Goal: Information Seeking & Learning: Learn about a topic

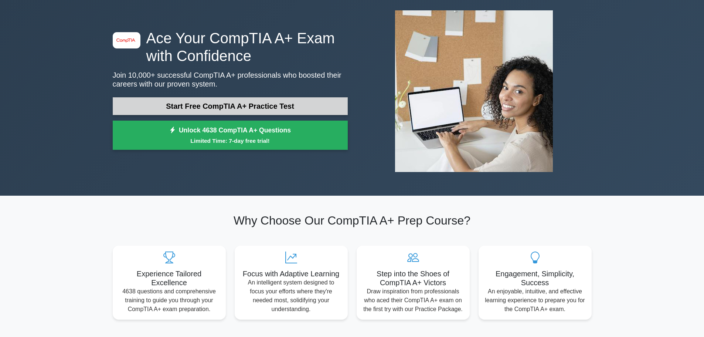
click at [233, 104] on link "Start Free CompTIA A+ Practice Test" at bounding box center [230, 106] width 235 height 18
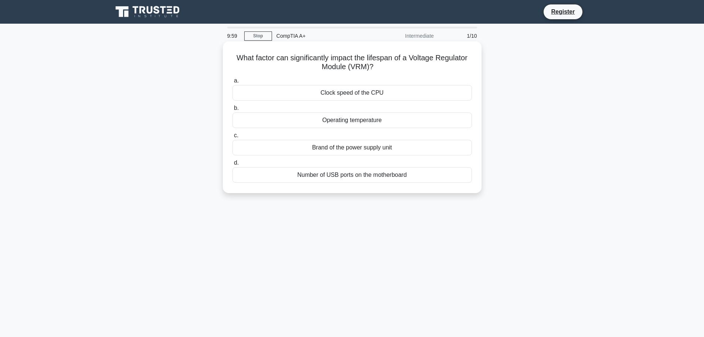
drag, startPoint x: 369, startPoint y: 65, endPoint x: 232, endPoint y: 54, distance: 137.2
click at [232, 54] on h5 "What factor can significantly impact the lifespan of a Voltage Regulator Module…" at bounding box center [352, 62] width 241 height 18
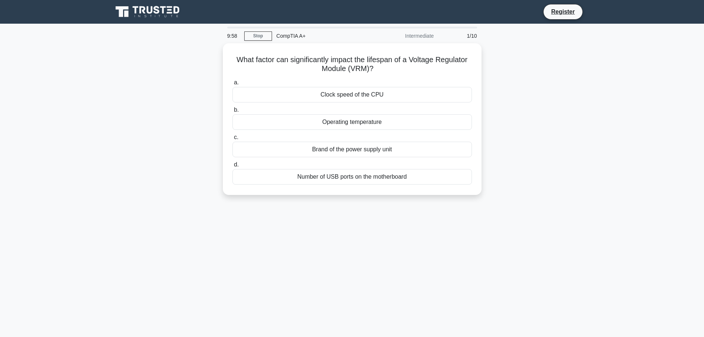
copy h5 "What factor can significantly impact the lifespan of a Voltage Regulator Module…"
click at [630, 107] on main "9:44 Stop CompTIA A+ Intermediate 1/10 What factor can significantly impact the…" at bounding box center [352, 211] width 704 height 375
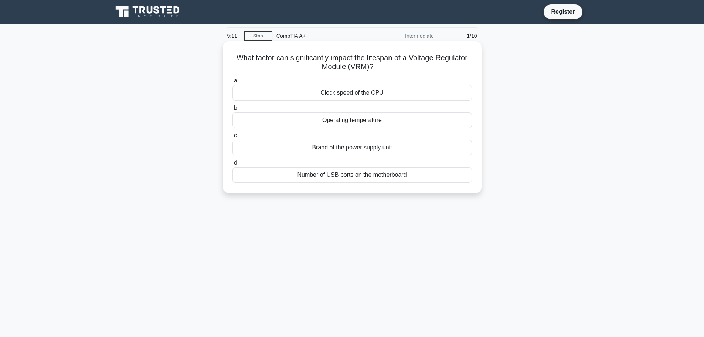
click at [413, 119] on div "Operating temperature" at bounding box center [351, 120] width 239 height 16
click at [232, 110] on input "b. Operating temperature" at bounding box center [232, 108] width 0 height 5
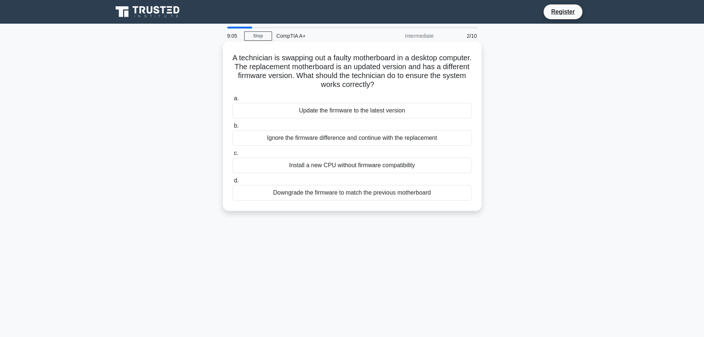
drag, startPoint x: 412, startPoint y: 85, endPoint x: 231, endPoint y: 54, distance: 183.7
click at [231, 54] on div "A technician is swapping out a faulty motherboard in a desktop computer. The re…" at bounding box center [352, 125] width 253 height 163
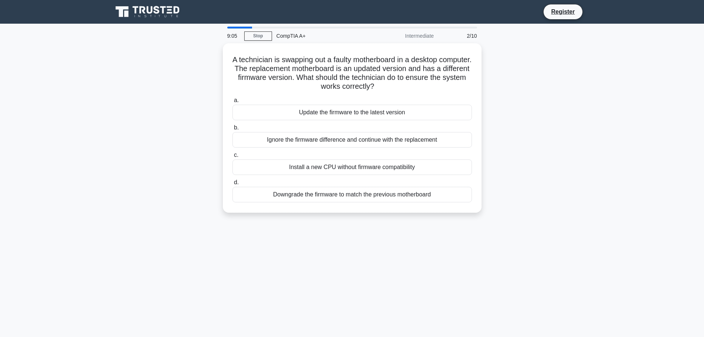
copy h5 "A technician is swapping out a faulty motherboard in a desktop computer. The re…"
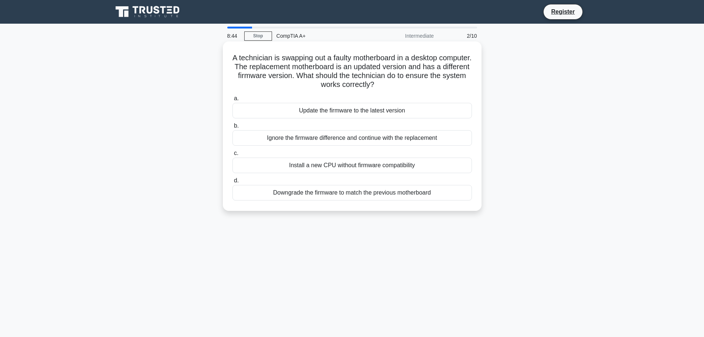
click at [389, 113] on div "Update the firmware to the latest version" at bounding box center [351, 111] width 239 height 16
click at [232, 101] on input "a. Update the firmware to the latest version" at bounding box center [232, 98] width 0 height 5
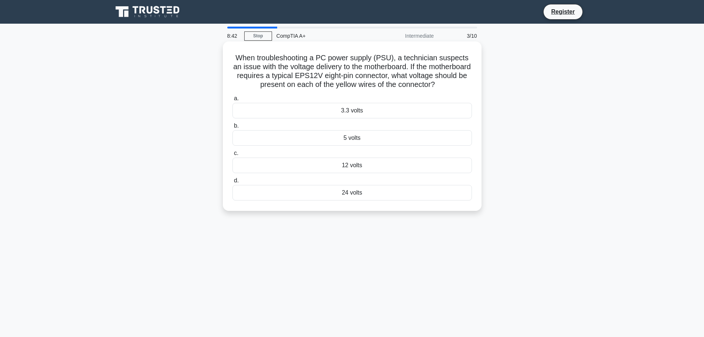
click at [433, 60] on h5 "When troubleshooting a PC power supply (PSU), a technician suspects an issue wi…" at bounding box center [352, 71] width 241 height 36
drag, startPoint x: 275, startPoint y: 70, endPoint x: 312, endPoint y: 71, distance: 37.0
click at [310, 71] on h5 "When troubleshooting a PC power supply (PSU), a technician suspects an issue wi…" at bounding box center [352, 71] width 241 height 36
click at [312, 71] on h5 "When troubleshooting a PC power supply (PSU), a technician suspects an issue wi…" at bounding box center [352, 71] width 241 height 36
drag, startPoint x: 389, startPoint y: 96, endPoint x: 380, endPoint y: 94, distance: 8.6
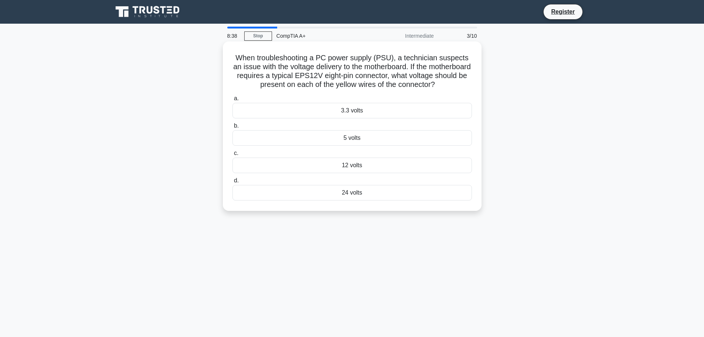
click at [380, 89] on h5 "When troubleshooting a PC power supply (PSU), a technician suspects an issue wi…" at bounding box center [352, 71] width 241 height 36
drag, startPoint x: 380, startPoint y: 94, endPoint x: 235, endPoint y: 60, distance: 149.1
click at [235, 60] on h5 "When troubleshooting a PC power supply (PSU), a technician suspects an issue wi…" at bounding box center [352, 71] width 241 height 36
copy h5 "When troubleshooting a PC power supply (PSU), a technician suspects an issue wi…"
click at [403, 173] on div "12 volts" at bounding box center [351, 165] width 239 height 16
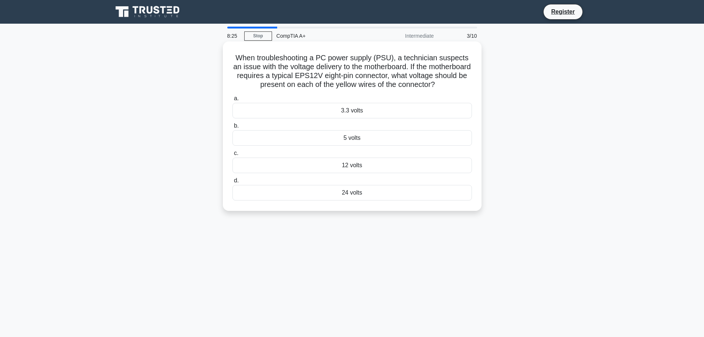
click at [232, 156] on input "c. 12 volts" at bounding box center [232, 153] width 0 height 5
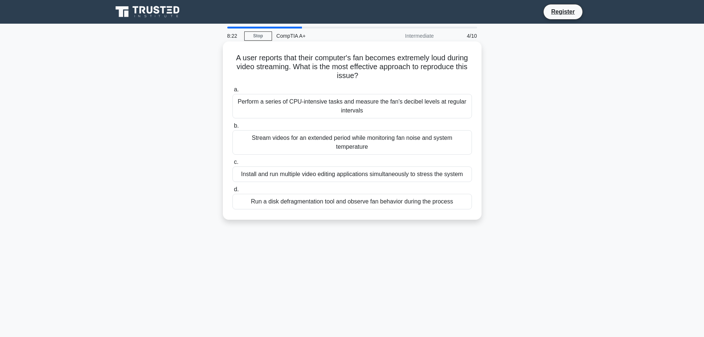
drag, startPoint x: 398, startPoint y: 74, endPoint x: 243, endPoint y: 55, distance: 156.4
click at [243, 55] on h5 "A user reports that their computer's fan becomes extremely loud during video st…" at bounding box center [352, 66] width 241 height 27
copy h5 "A user reports that their computer's fan becomes extremely loud during video st…"
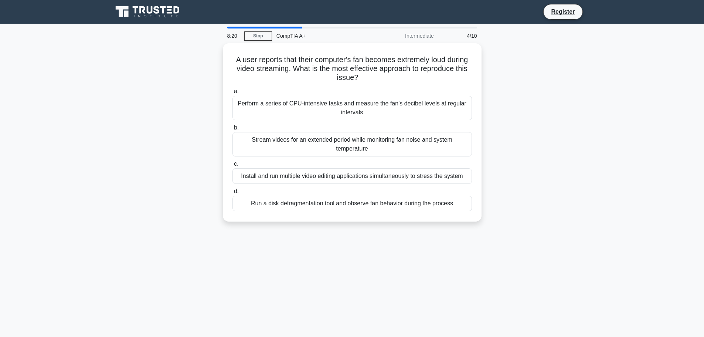
click at [515, 124] on div "A user reports that their computer's fan becomes extremely loud during video st…" at bounding box center [352, 136] width 488 height 187
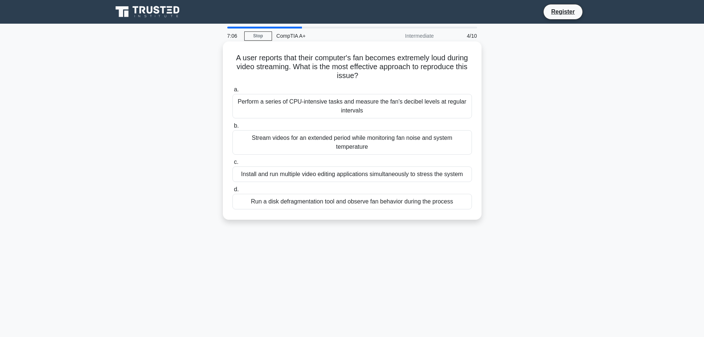
click at [330, 143] on div "Stream videos for an extended period while monitoring fan noise and system temp…" at bounding box center [351, 142] width 239 height 24
click at [232, 128] on input "b. Stream videos for an extended period while monitoring fan noise and system t…" at bounding box center [232, 125] width 0 height 5
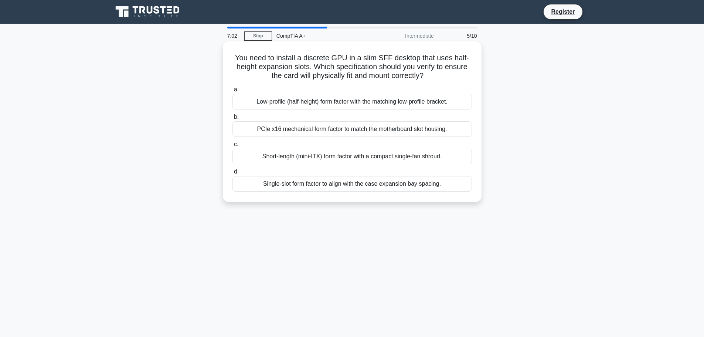
drag, startPoint x: 431, startPoint y: 75, endPoint x: 225, endPoint y: 61, distance: 206.7
click at [225, 61] on div "You need to install a discrete GPU in a slim SFF desktop that uses half-height …" at bounding box center [352, 121] width 259 height 160
copy h5 "You need to install a discrete GPU in a slim SFF desktop that uses half-height …"
click at [435, 105] on div "Low-profile (half-height) form factor with the matching low-profile bracket." at bounding box center [351, 102] width 239 height 16
click at [232, 92] on input "a. Low-profile (half-height) form factor with the matching low-profile bracket." at bounding box center [232, 89] width 0 height 5
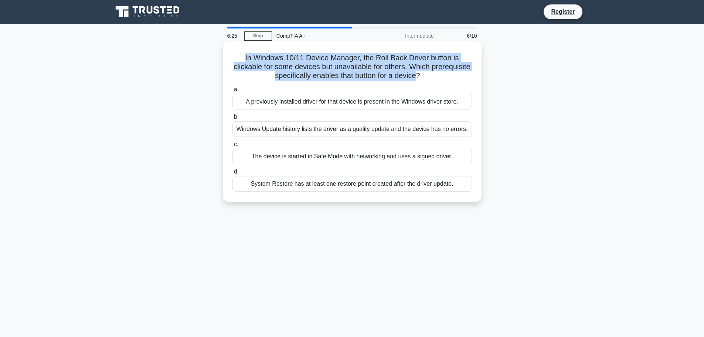
drag, startPoint x: 440, startPoint y: 76, endPoint x: 229, endPoint y: 57, distance: 211.8
click at [229, 57] on div "In Windows 10/11 Device Manager, the Roll Back Driver button is clickable for s…" at bounding box center [352, 121] width 253 height 154
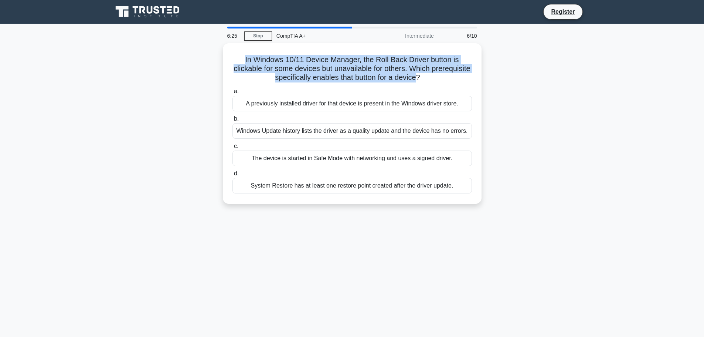
copy h5 "In Windows 10/11 Device Manager, the Roll Back Driver button is clickable for s…"
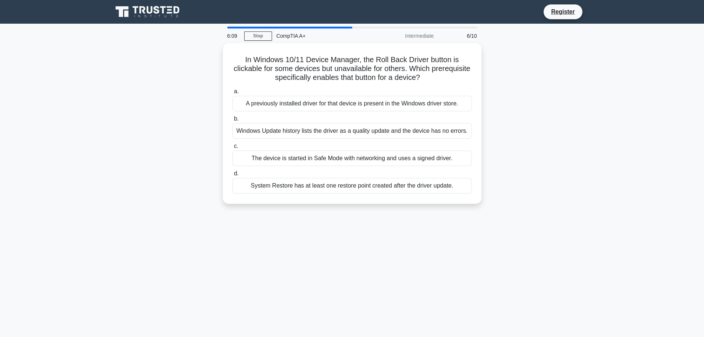
drag, startPoint x: 624, startPoint y: 81, endPoint x: 635, endPoint y: 79, distance: 10.9
click at [624, 81] on main "6:09 Stop CompTIA A+ Intermediate 6/10 In Windows 10/11 Device Manager, the Rol…" at bounding box center [352, 211] width 704 height 375
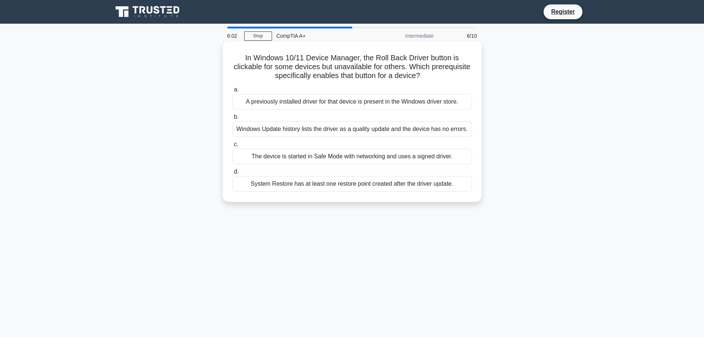
click at [318, 104] on div "A previously installed driver for that device is present in the Windows driver …" at bounding box center [351, 102] width 239 height 16
click at [232, 92] on input "a. A previously installed driver for that device is present in the Windows driv…" at bounding box center [232, 89] width 0 height 5
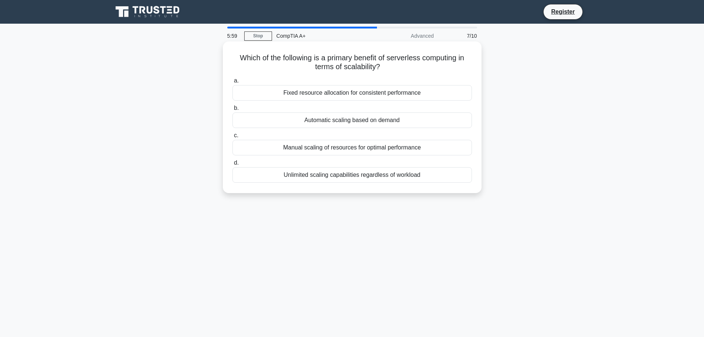
drag, startPoint x: 387, startPoint y: 70, endPoint x: 230, endPoint y: 57, distance: 157.6
click at [230, 57] on div "Which of the following is a primary benefit of serverless computing in terms of…" at bounding box center [352, 117] width 253 height 146
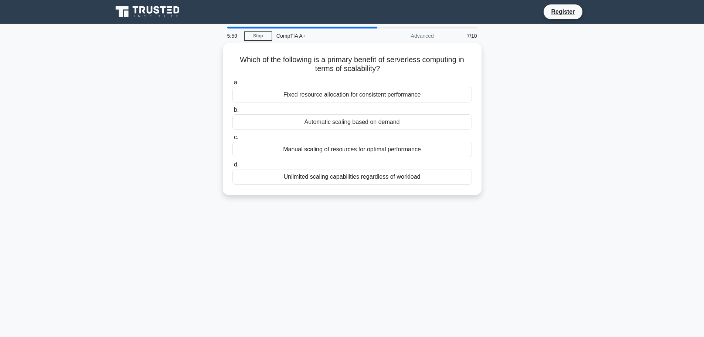
copy h5 "Which of the following is a primary benefit of serverless computing in terms of…"
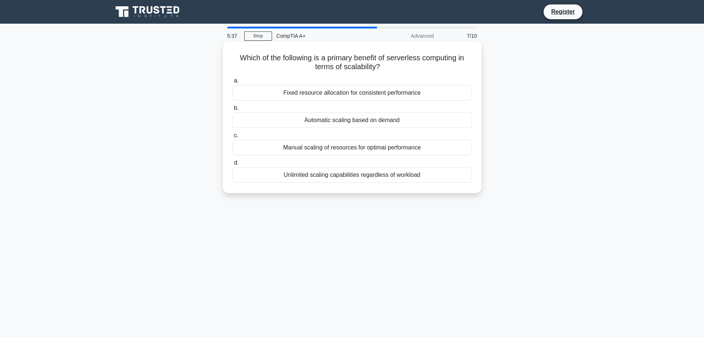
click at [396, 119] on div "Automatic scaling based on demand" at bounding box center [351, 120] width 239 height 16
click at [232, 110] on input "b. Automatic scaling based on demand" at bounding box center [232, 108] width 0 height 5
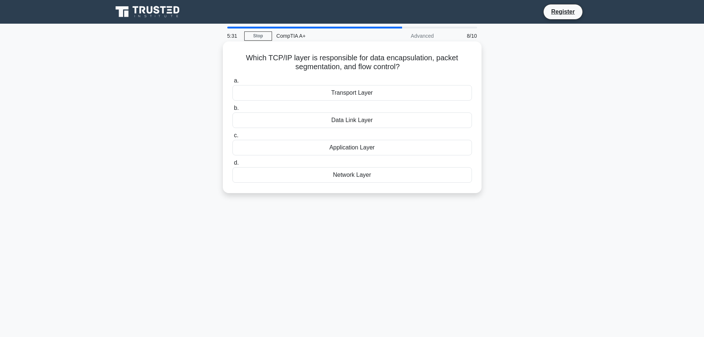
drag, startPoint x: 409, startPoint y: 66, endPoint x: 246, endPoint y: 59, distance: 162.7
click at [246, 59] on h5 "Which TCP/IP layer is responsible for data encapsulation, packet segmentation, …" at bounding box center [352, 62] width 241 height 18
copy h5 "Which TCP/IP layer is responsible for data encapsulation, packet segmentation, …"
click at [395, 100] on div "Transport Layer" at bounding box center [351, 93] width 239 height 16
click at [232, 83] on input "a. Transport Layer" at bounding box center [232, 80] width 0 height 5
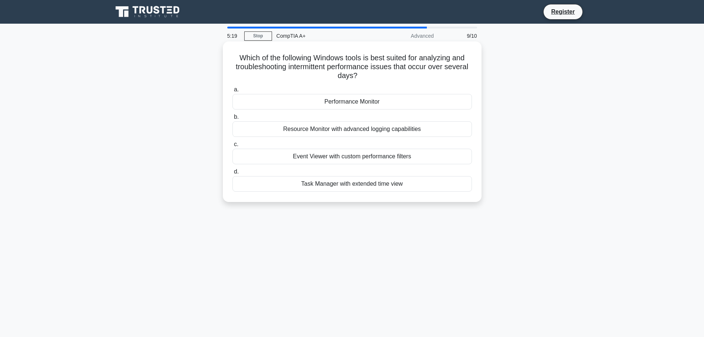
drag, startPoint x: 383, startPoint y: 72, endPoint x: 225, endPoint y: 59, distance: 158.3
click at [226, 59] on div "Which of the following Windows tools is best suited for analyzing and troublesh…" at bounding box center [352, 121] width 253 height 154
copy h5 "Which of the following Windows tools is best suited for analyzing and troublesh…"
click at [399, 99] on div "Performance Monitor" at bounding box center [351, 102] width 239 height 16
click at [232, 92] on input "a. Performance Monitor" at bounding box center [232, 89] width 0 height 5
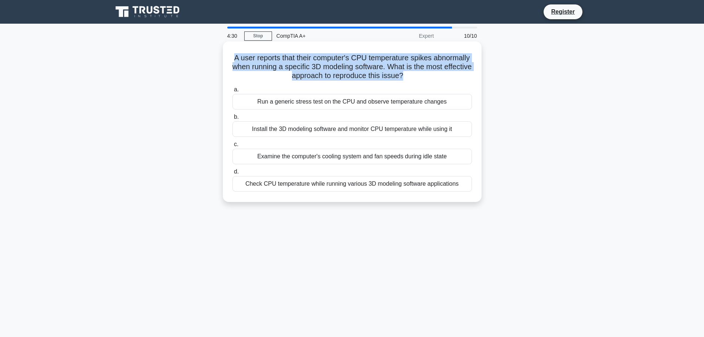
drag, startPoint x: 427, startPoint y: 78, endPoint x: 250, endPoint y: 51, distance: 179.8
click at [250, 51] on div "A user reports that their computer's CPU temperature spikes abnormally when run…" at bounding box center [352, 121] width 253 height 154
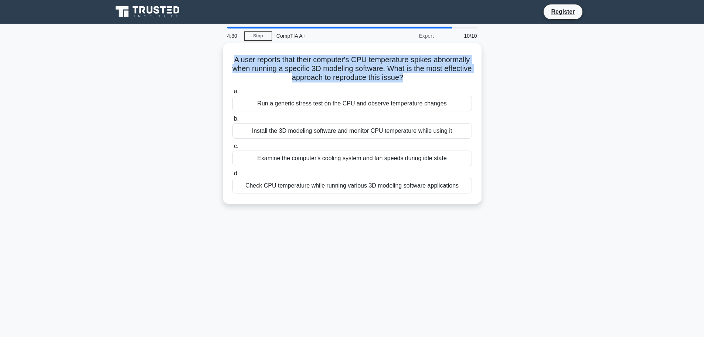
copy h5 "A user reports that their computer's CPU temperature spikes abnormally when run…"
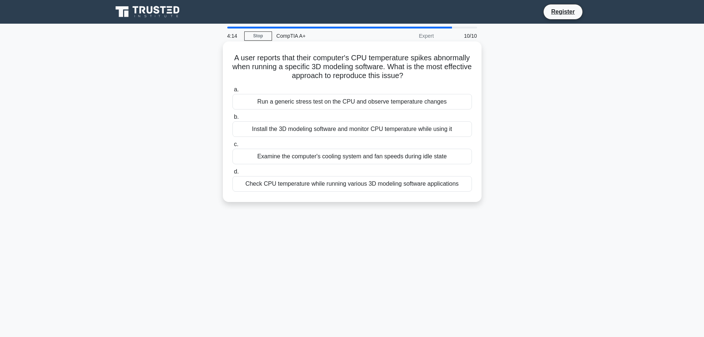
click at [408, 131] on div "Install the 3D modeling software and monitor CPU temperature while using it" at bounding box center [351, 129] width 239 height 16
click at [232, 119] on input "b. Install the 3D modeling software and monitor CPU temperature while using it" at bounding box center [232, 117] width 0 height 5
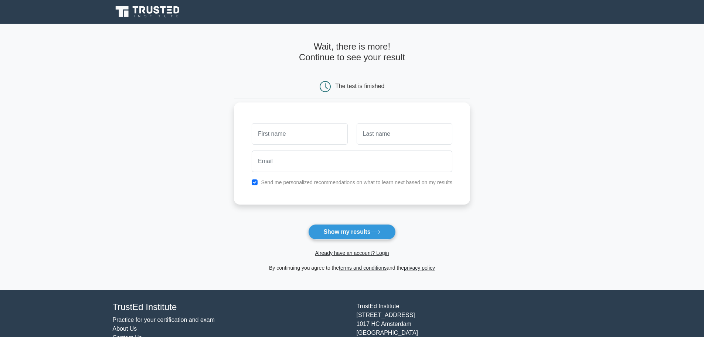
click at [334, 134] on input "text" at bounding box center [300, 133] width 96 height 21
type input "d"
type input "Danny"
type input "Solbjerg"
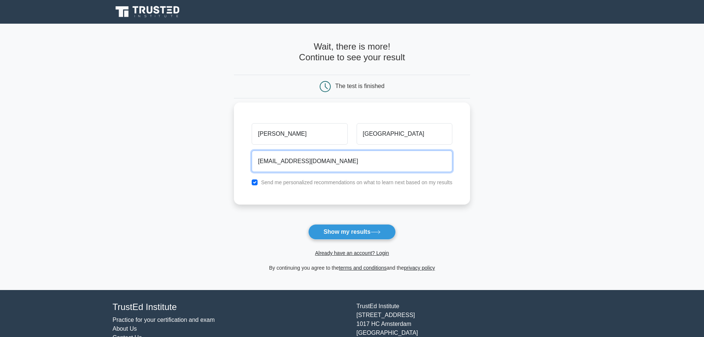
type input "dannysolbjerg@gmail.com"
click at [299, 184] on label "Send me personalized recommendations on what to learn next based on my results" at bounding box center [356, 182] width 191 height 6
click at [255, 183] on input "checkbox" at bounding box center [255, 182] width 6 height 6
checkbox input "false"
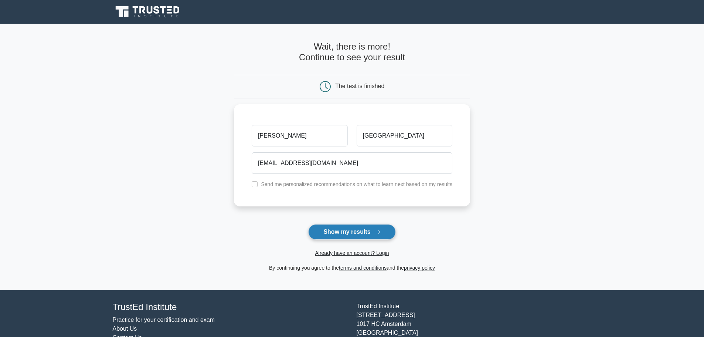
click at [354, 234] on button "Show my results" at bounding box center [351, 232] width 87 height 16
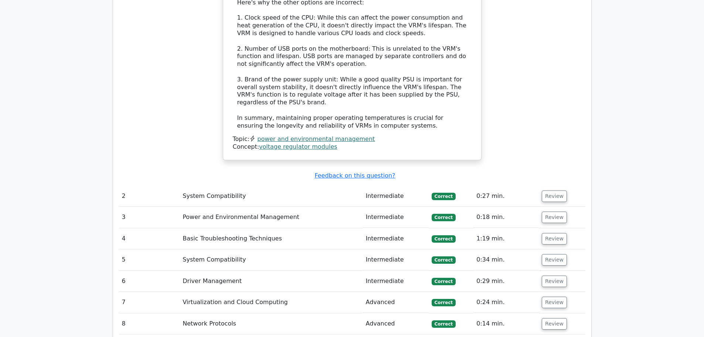
scroll to position [887, 0]
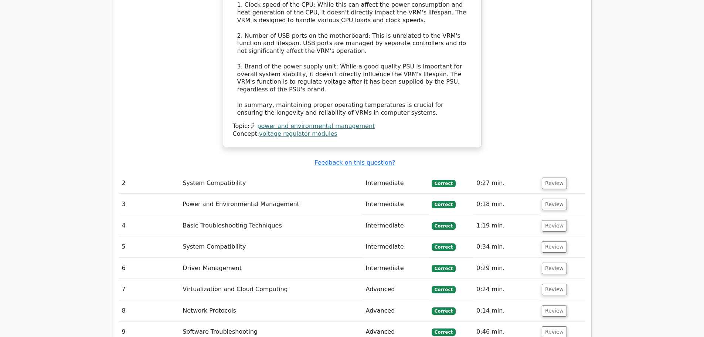
click at [423, 173] on td "Intermediate" at bounding box center [395, 183] width 66 height 21
drag, startPoint x: 234, startPoint y: 248, endPoint x: 286, endPoint y: 256, distance: 52.1
click at [276, 279] on td "Virtualization and Cloud Computing" at bounding box center [271, 289] width 183 height 21
click at [286, 279] on td "Virtualization and Cloud Computing" at bounding box center [271, 289] width 183 height 21
drag, startPoint x: 441, startPoint y: 272, endPoint x: 474, endPoint y: 272, distance: 32.5
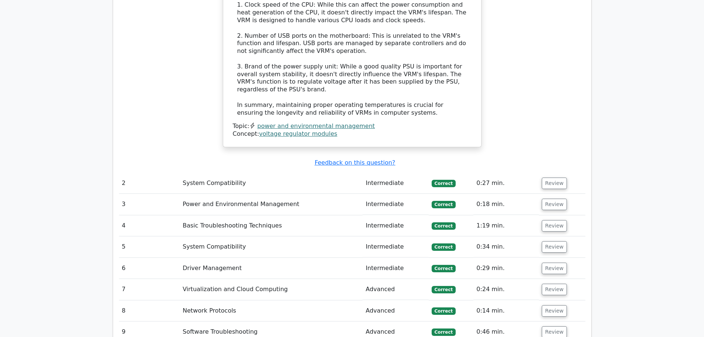
click at [474, 300] on td "Correct" at bounding box center [451, 310] width 45 height 21
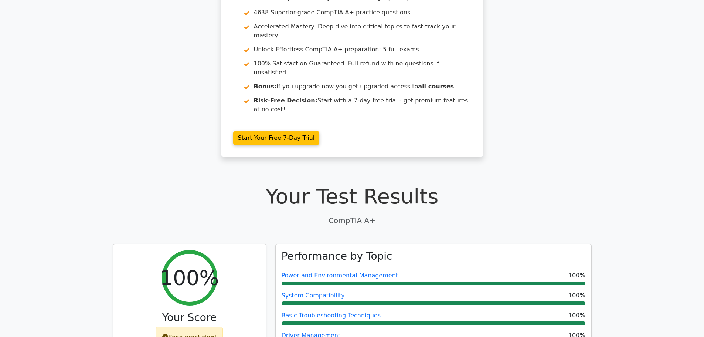
scroll to position [0, 0]
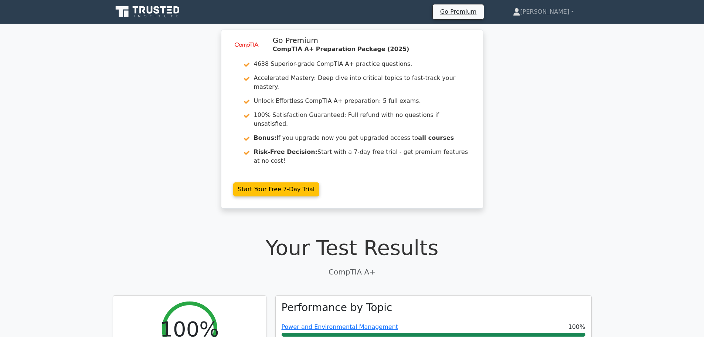
click at [176, 66] on div "image/svg+xml Go Premium CompTIA A+ Preparation Package (2025) 4638 Superior-gr…" at bounding box center [352, 124] width 704 height 188
